Goal: Entertainment & Leisure: Consume media (video, audio)

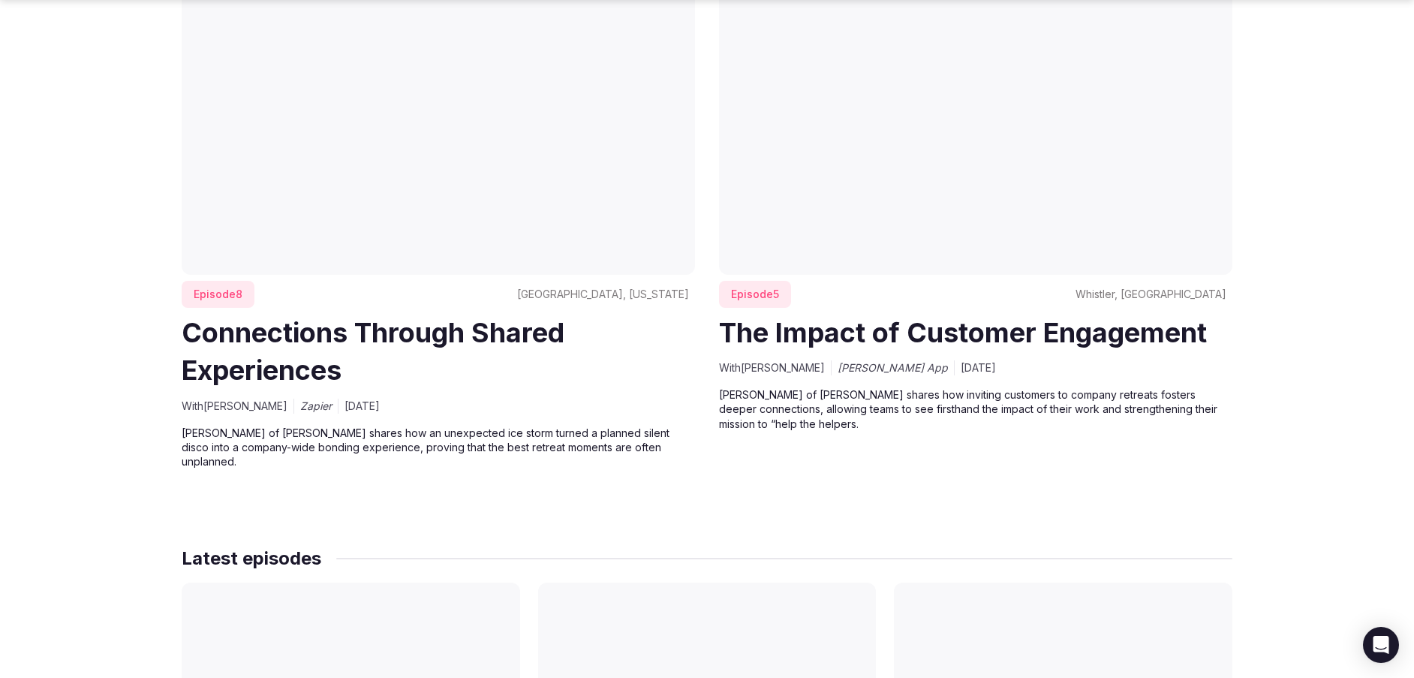
scroll to position [1002, 0]
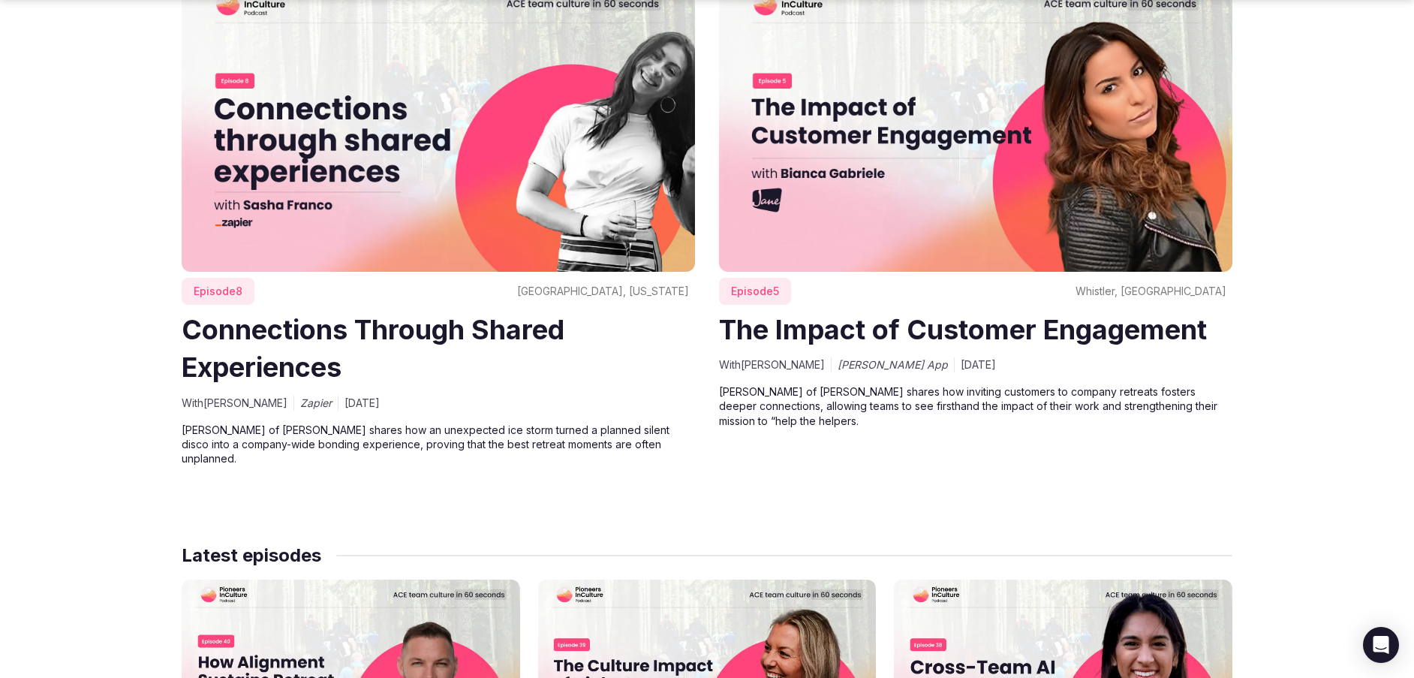
click at [775, 214] on img at bounding box center [975, 127] width 513 height 289
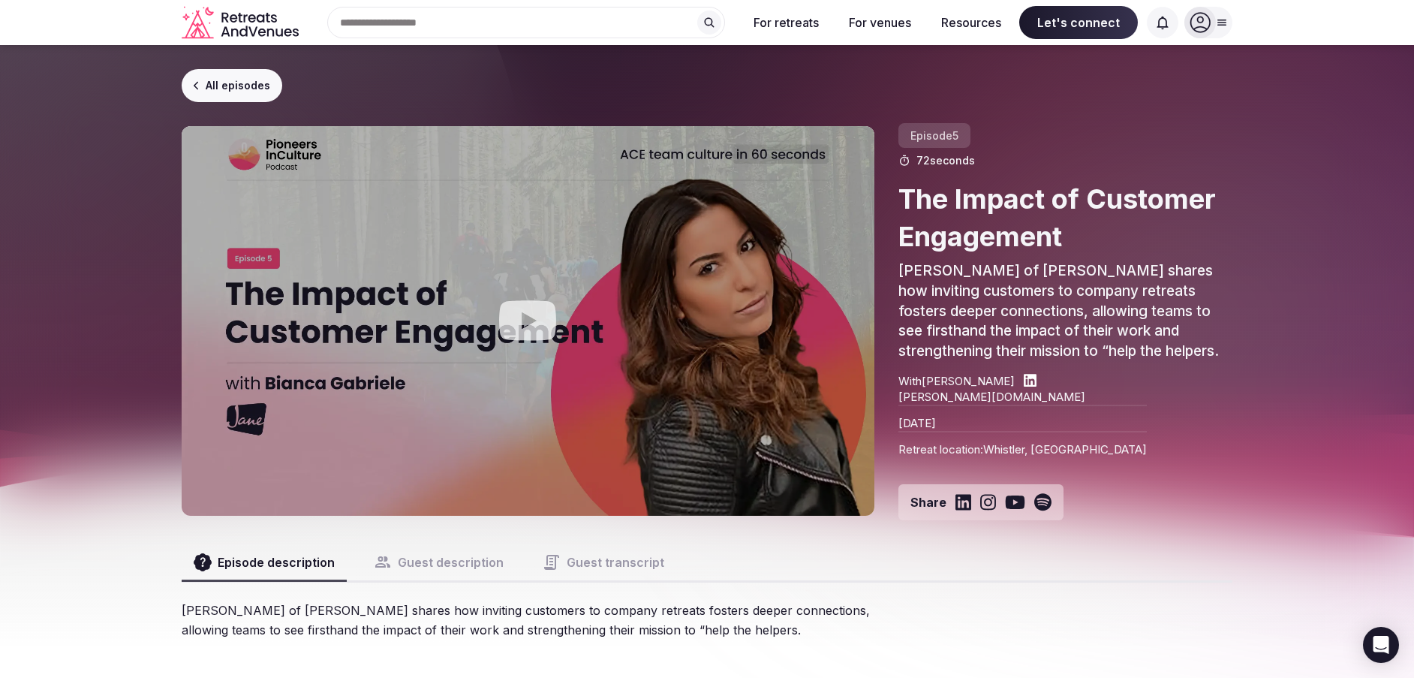
click at [522, 304] on icon "Play video" at bounding box center [527, 321] width 57 height 40
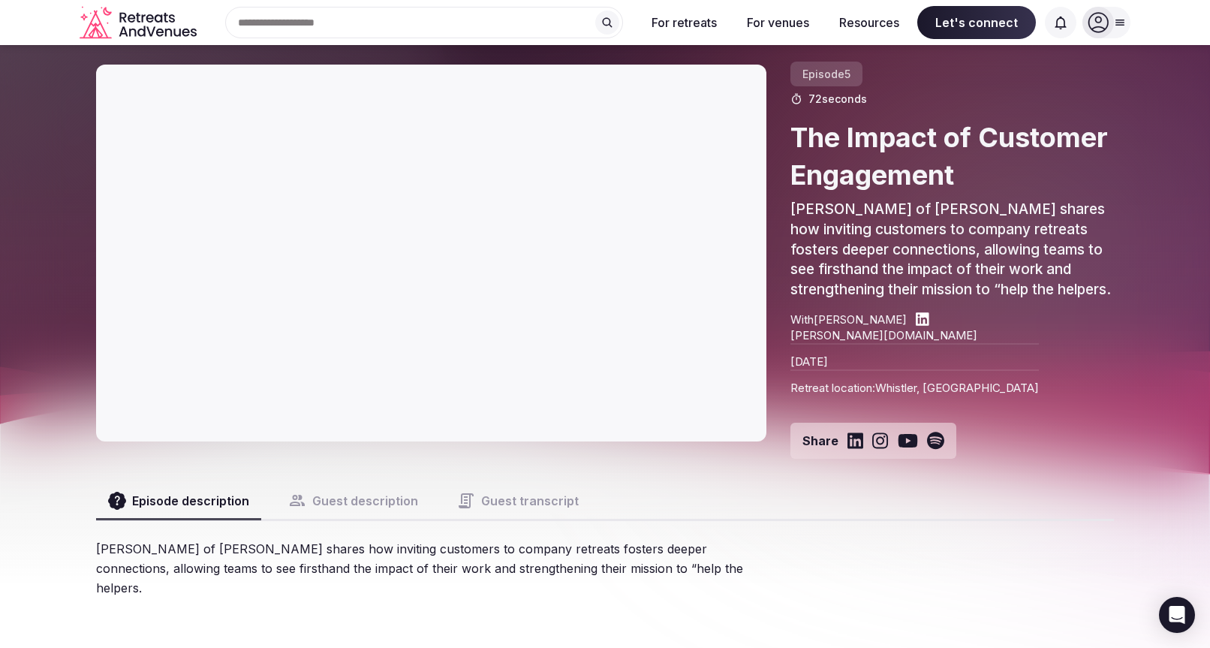
scroll to position [71, 0]
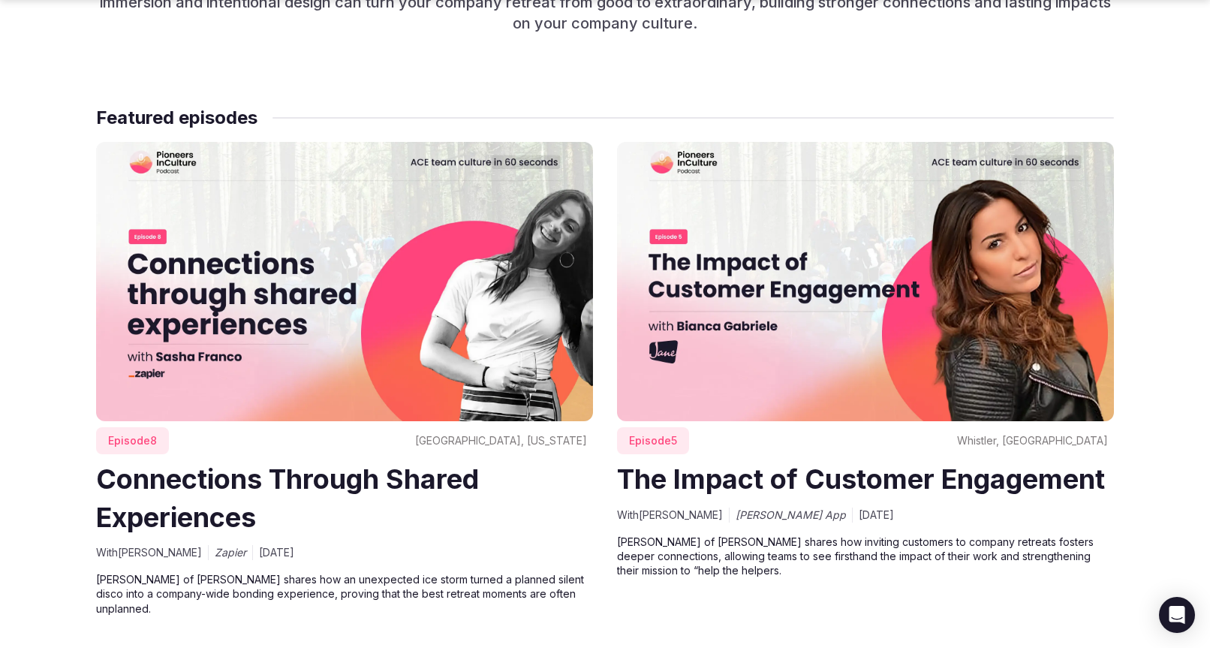
scroll to position [867, 0]
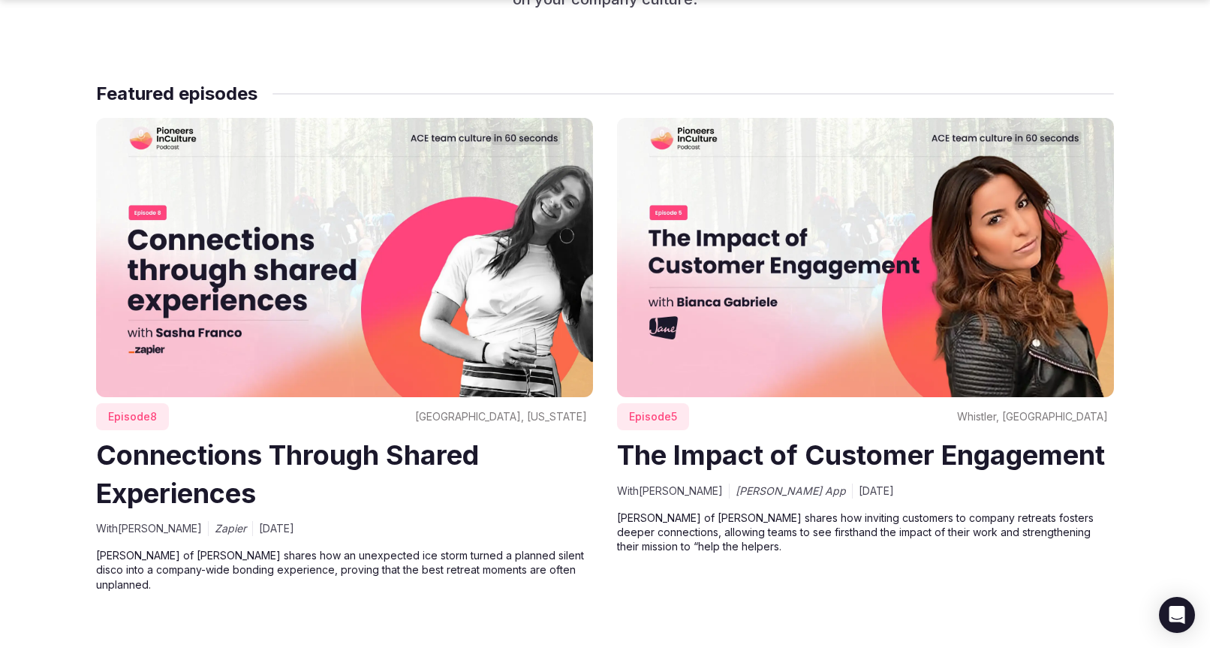
click at [374, 338] on img at bounding box center [344, 257] width 497 height 279
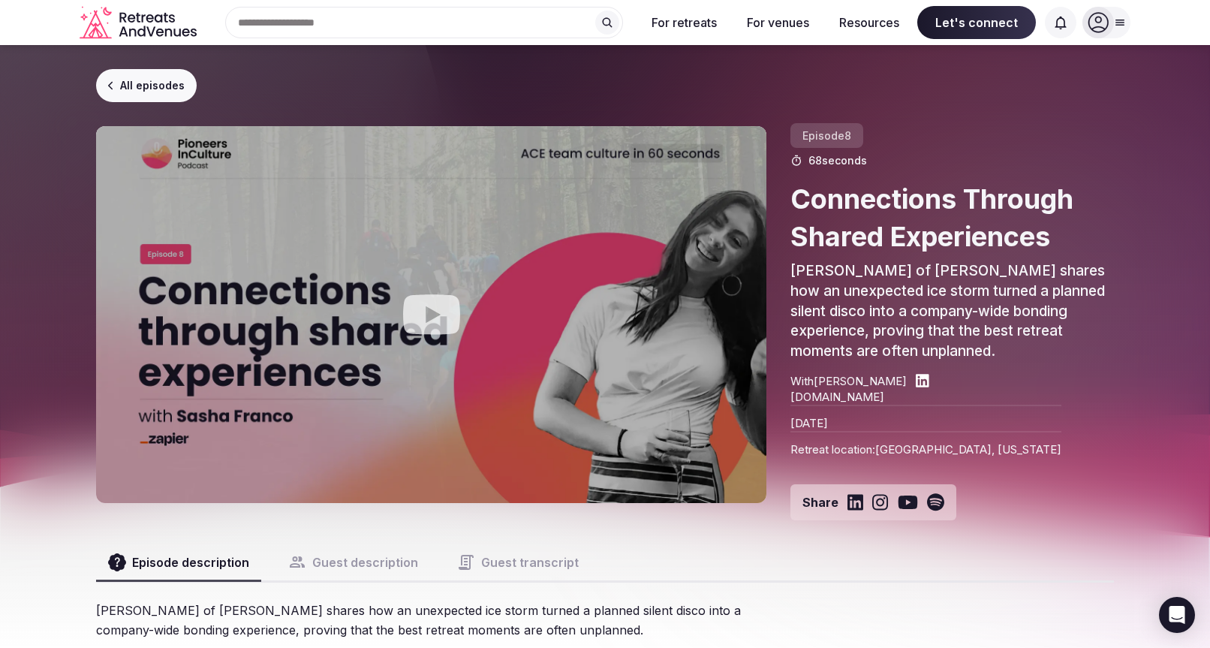
click at [424, 298] on icon "Play video" at bounding box center [431, 315] width 57 height 40
